Goal: Learn about a topic: Learn about a topic

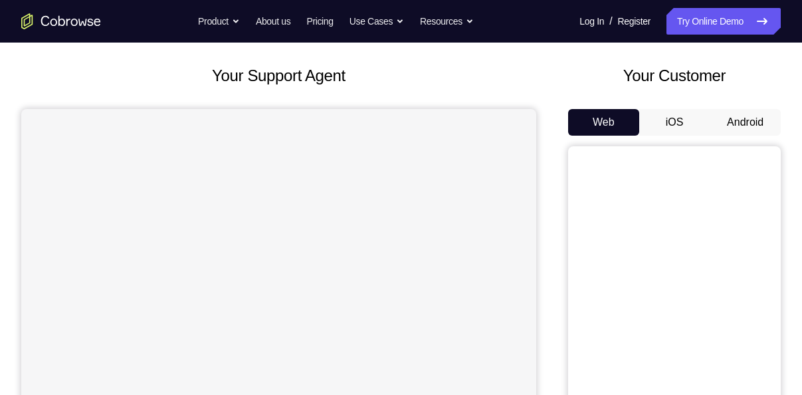
scroll to position [64, 0]
click at [736, 118] on button "Android" at bounding box center [745, 121] width 71 height 27
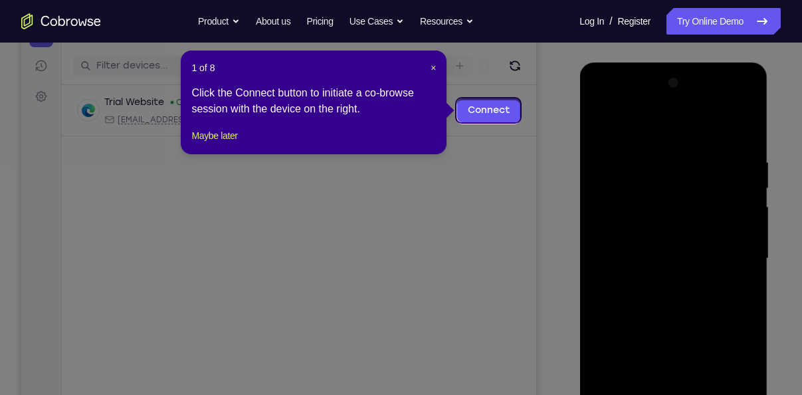
scroll to position [154, 0]
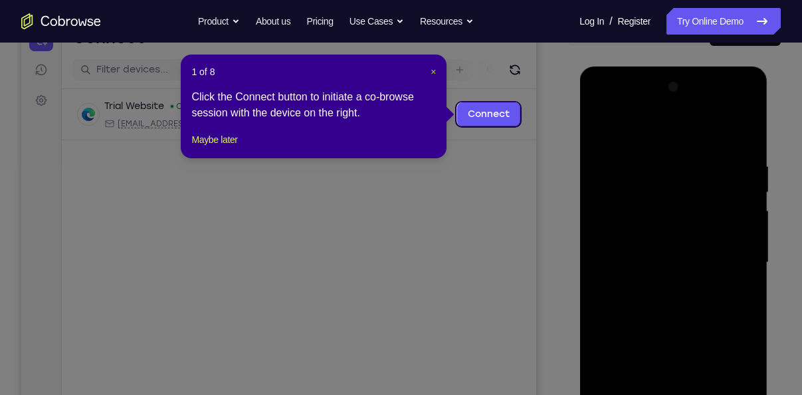
click at [431, 76] on span "×" at bounding box center [433, 71] width 5 height 11
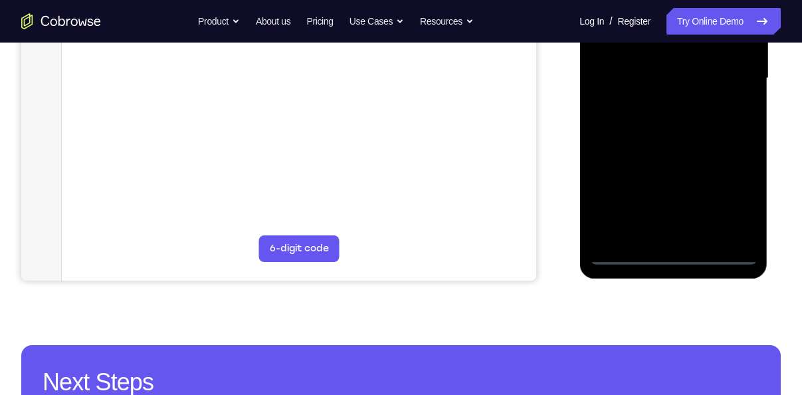
scroll to position [339, 0]
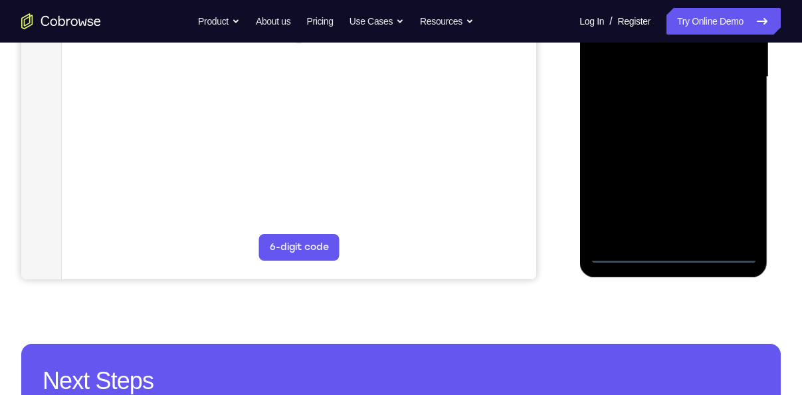
click at [676, 251] on div at bounding box center [674, 77] width 168 height 372
click at [736, 195] on div at bounding box center [674, 77] width 168 height 372
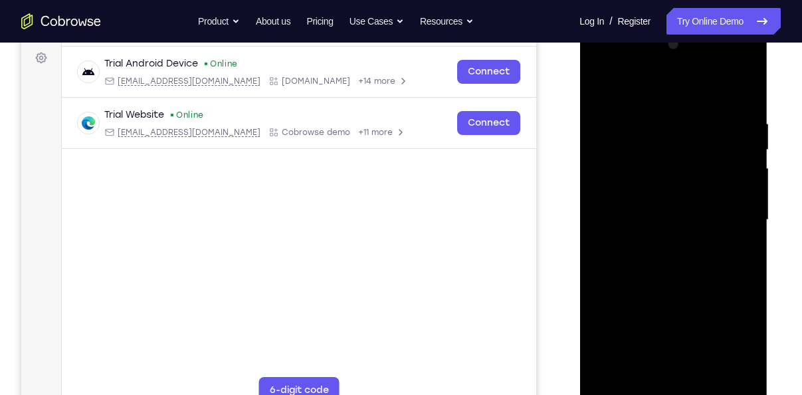
scroll to position [195, 0]
click at [639, 94] on div at bounding box center [674, 221] width 168 height 372
click at [733, 192] on div at bounding box center [674, 221] width 168 height 372
click at [598, 69] on div at bounding box center [674, 221] width 168 height 372
click at [721, 214] on div at bounding box center [674, 221] width 168 height 372
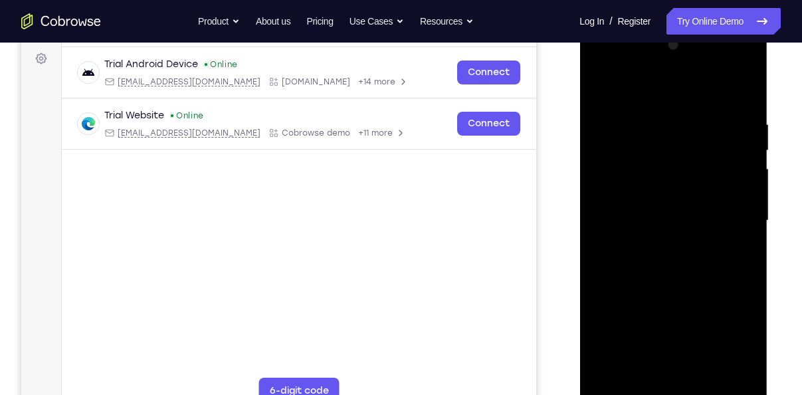
click at [651, 244] on div at bounding box center [674, 221] width 168 height 372
click at [628, 211] on div at bounding box center [674, 221] width 168 height 372
click at [655, 238] on div at bounding box center [674, 221] width 168 height 372
click at [643, 157] on div at bounding box center [674, 221] width 168 height 372
click at [644, 184] on div at bounding box center [674, 221] width 168 height 372
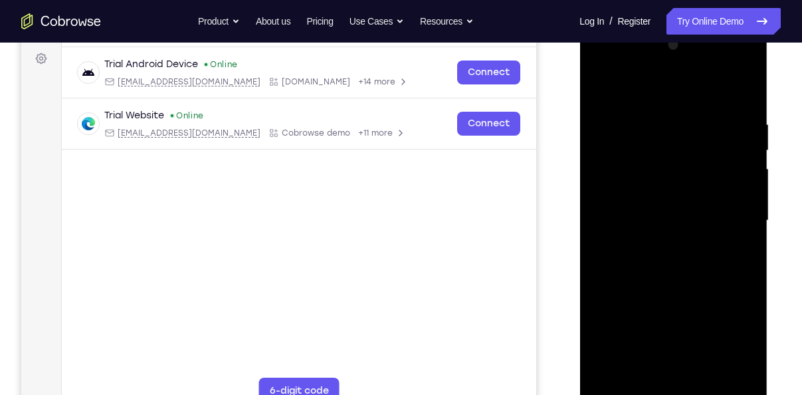
click at [655, 197] on div at bounding box center [674, 221] width 168 height 372
click at [667, 376] on div at bounding box center [674, 221] width 168 height 372
click at [626, 166] on div at bounding box center [674, 221] width 168 height 372
click at [739, 102] on div at bounding box center [674, 221] width 168 height 372
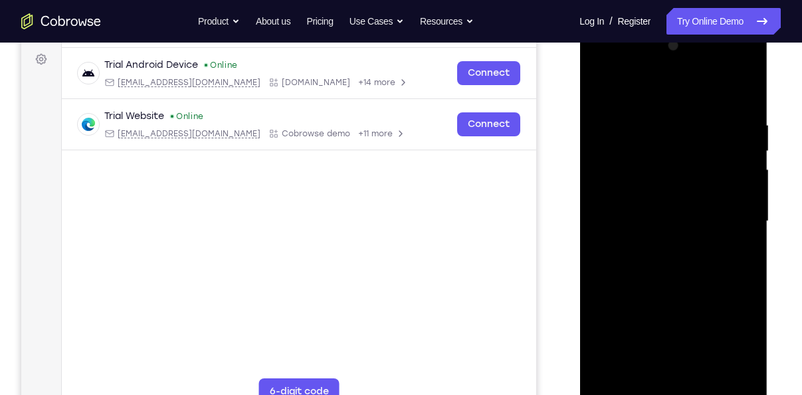
drag, startPoint x: 699, startPoint y: 197, endPoint x: 721, endPoint y: 202, distance: 22.6
click at [721, 202] on div at bounding box center [674, 221] width 168 height 372
click at [749, 85] on div at bounding box center [674, 221] width 168 height 372
click at [600, 86] on div at bounding box center [674, 221] width 168 height 372
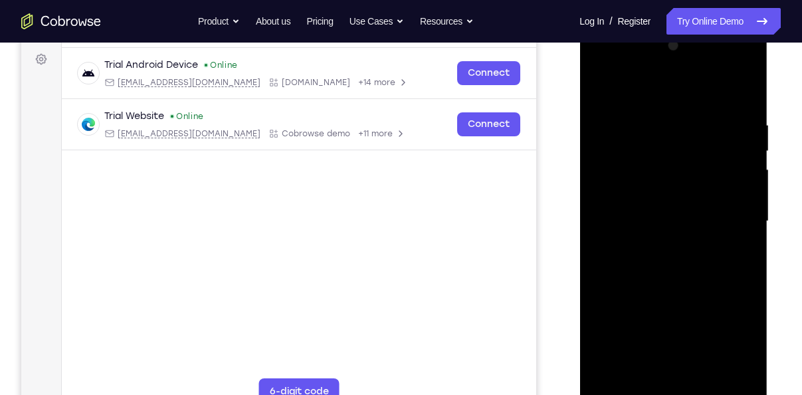
click at [707, 375] on div at bounding box center [674, 221] width 168 height 372
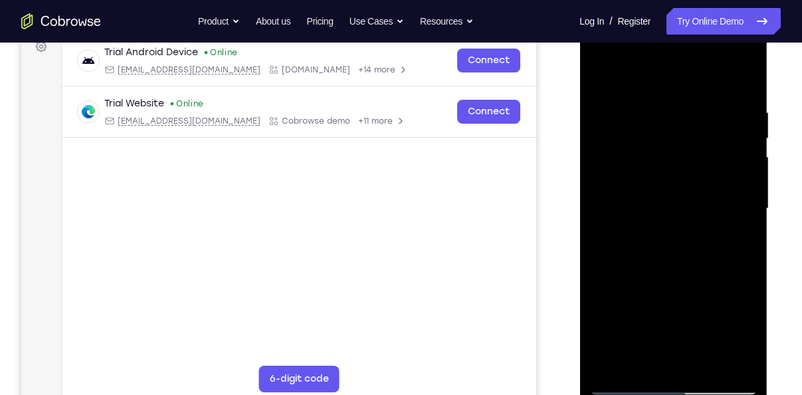
scroll to position [208, 0]
click at [707, 361] on div at bounding box center [674, 208] width 168 height 372
click at [652, 277] on div at bounding box center [674, 208] width 168 height 372
click at [671, 193] on div at bounding box center [674, 208] width 168 height 372
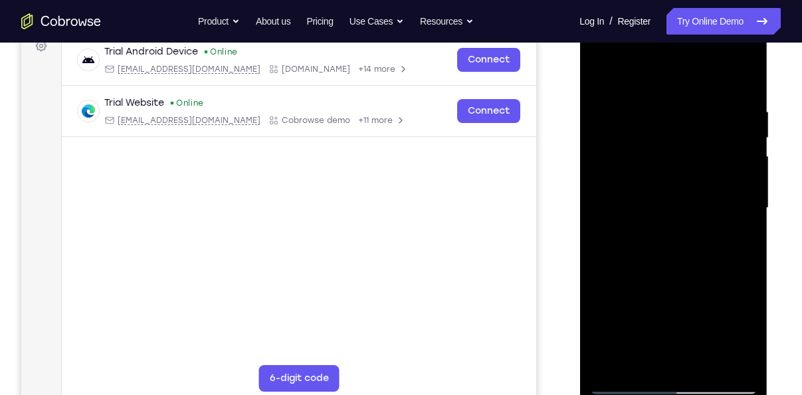
click at [599, 75] on div at bounding box center [674, 208] width 168 height 372
click at [599, 71] on div at bounding box center [674, 208] width 168 height 372
drag, startPoint x: 684, startPoint y: 187, endPoint x: 691, endPoint y: 308, distance: 121.2
click at [691, 308] on div at bounding box center [674, 208] width 168 height 372
click at [650, 118] on div at bounding box center [674, 208] width 168 height 372
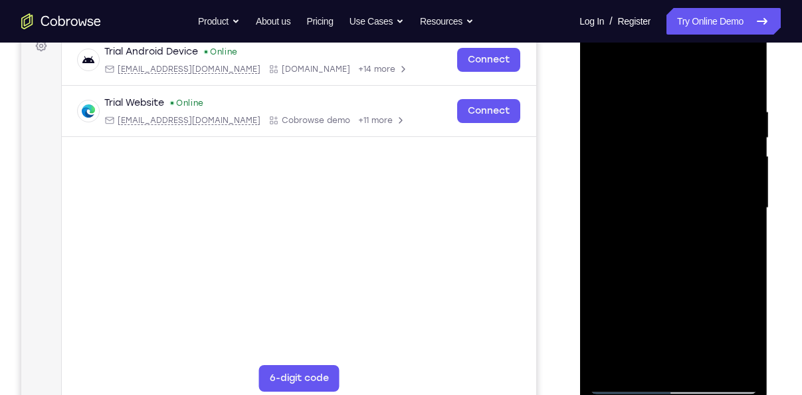
click at [740, 191] on div at bounding box center [674, 208] width 168 height 372
click at [709, 250] on div at bounding box center [674, 208] width 168 height 372
click at [733, 291] on div at bounding box center [674, 208] width 168 height 372
click at [725, 301] on div at bounding box center [674, 208] width 168 height 372
click at [723, 313] on div at bounding box center [674, 208] width 168 height 372
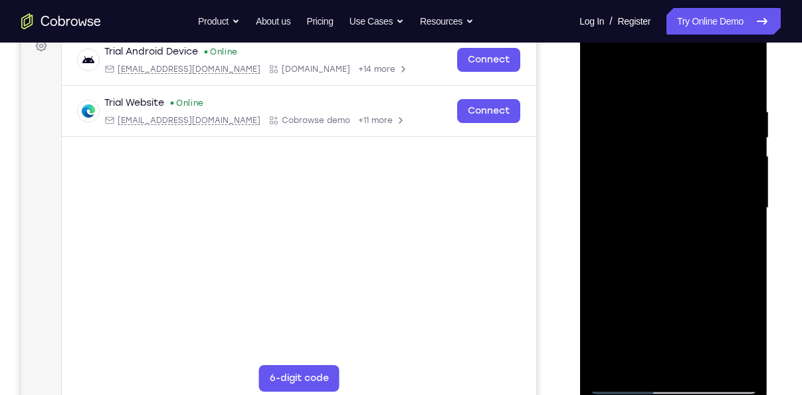
click at [720, 293] on div at bounding box center [674, 208] width 168 height 372
click at [719, 275] on div at bounding box center [674, 208] width 168 height 372
click at [723, 250] on div at bounding box center [674, 208] width 168 height 372
drag, startPoint x: 723, startPoint y: 251, endPoint x: 646, endPoint y: 217, distance: 84.6
click at [646, 217] on div at bounding box center [674, 208] width 168 height 372
